Goal: Transaction & Acquisition: Purchase product/service

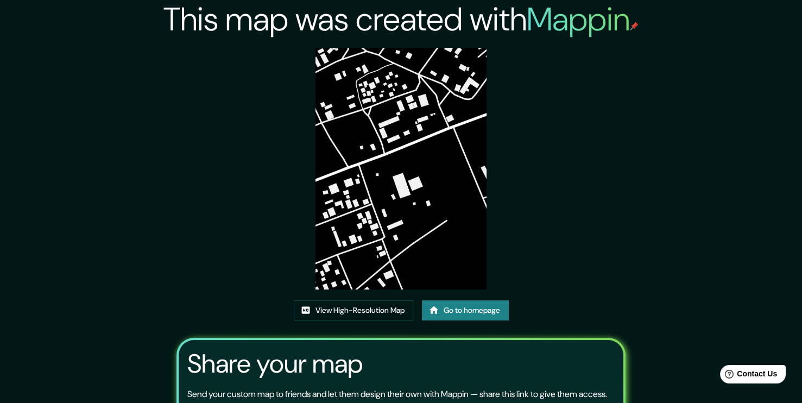
click at [494, 305] on link "Go to homepage" at bounding box center [465, 310] width 87 height 20
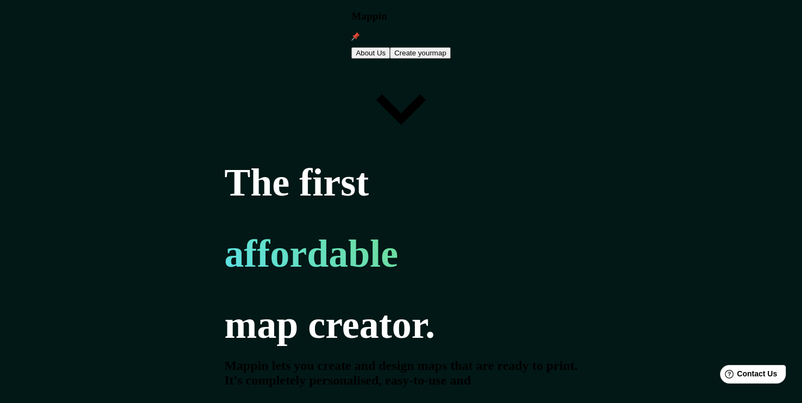
type input "pedernales"
click at [451, 47] on button "Create your map" at bounding box center [420, 52] width 61 height 11
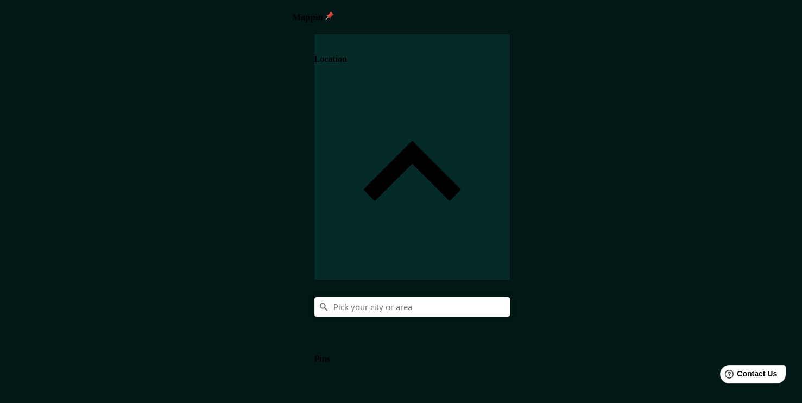
click at [510, 297] on input "Pick your city or area" at bounding box center [413, 307] width 196 height 20
click at [510, 297] on input "Pedernales, [GEOGRAPHIC_DATA], [GEOGRAPHIC_DATA]" at bounding box center [413, 307] width 196 height 20
type input "Pedernales, [GEOGRAPHIC_DATA], [GEOGRAPHIC_DATA]"
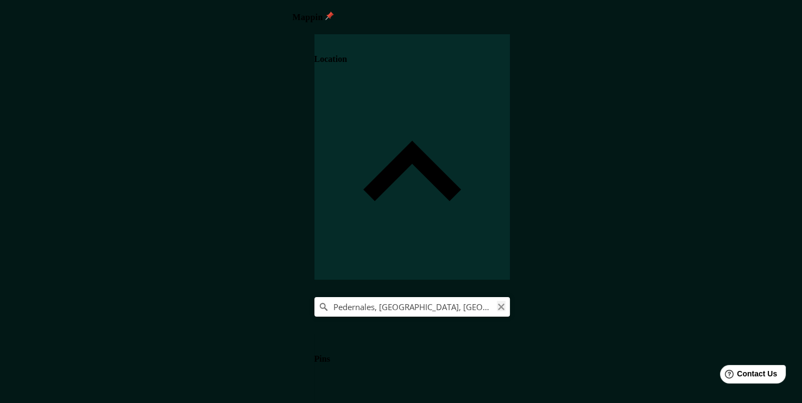
click at [506, 303] on icon "Clear" at bounding box center [501, 307] width 9 height 9
type input "[GEOGRAPHIC_DATA], [GEOGRAPHIC_DATA], [GEOGRAPHIC_DATA]"
click at [330, 354] on h4 "Pins" at bounding box center [323, 359] width 16 height 10
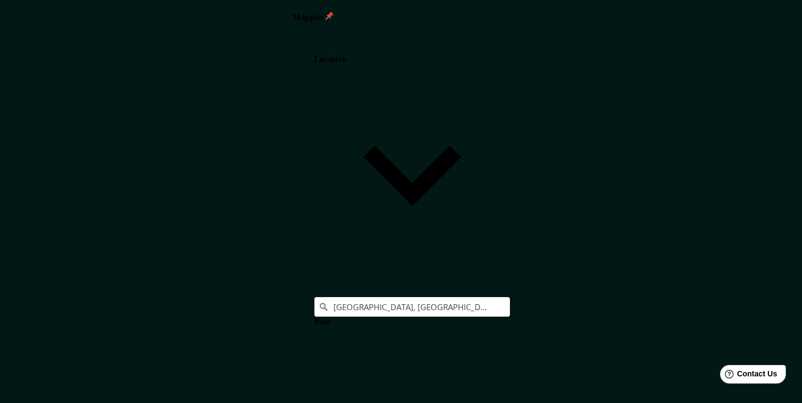
drag, startPoint x: 784, startPoint y: 223, endPoint x: 772, endPoint y: 232, distance: 15.0
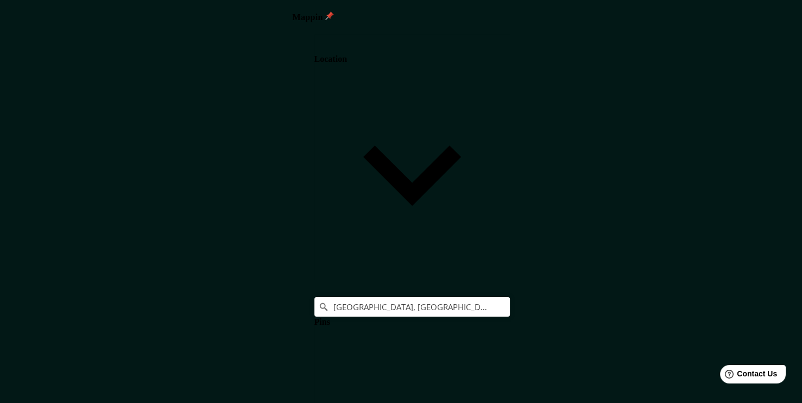
click at [628, 368] on body "Mappin Location [GEOGRAPHIC_DATA], [GEOGRAPHIC_DATA], [GEOGRAPHIC_DATA] [GEOGRA…" at bounding box center [401, 201] width 802 height 403
type input "a4"
